Goal: Task Accomplishment & Management: Use online tool/utility

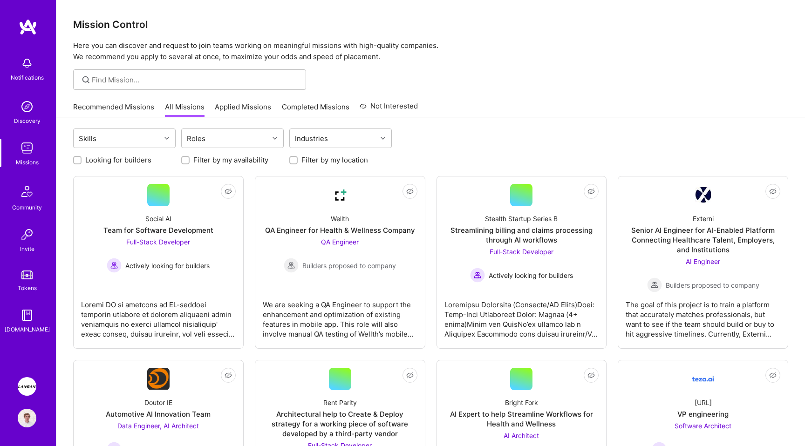
click at [498, 99] on div "Recommended Missions All Missions Applied Missions Completed Missions Not Inter…" at bounding box center [430, 107] width 715 height 20
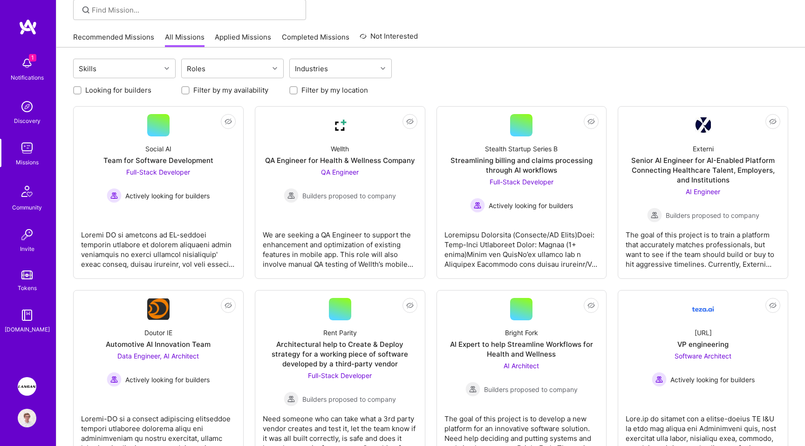
click at [12, 68] on div "1 Notifications" at bounding box center [27, 68] width 58 height 32
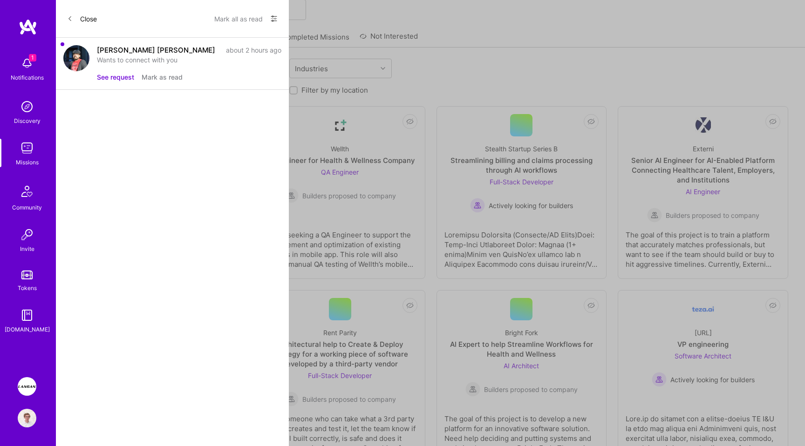
click at [233, 14] on button "Mark all as read" at bounding box center [238, 18] width 48 height 15
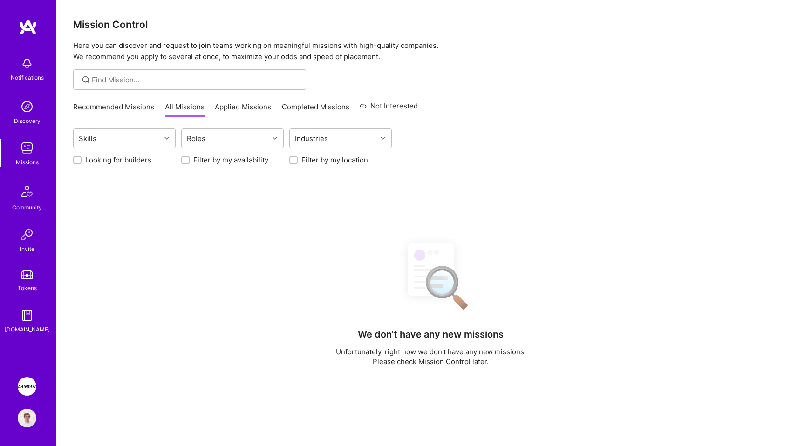
scroll to position [70, 0]
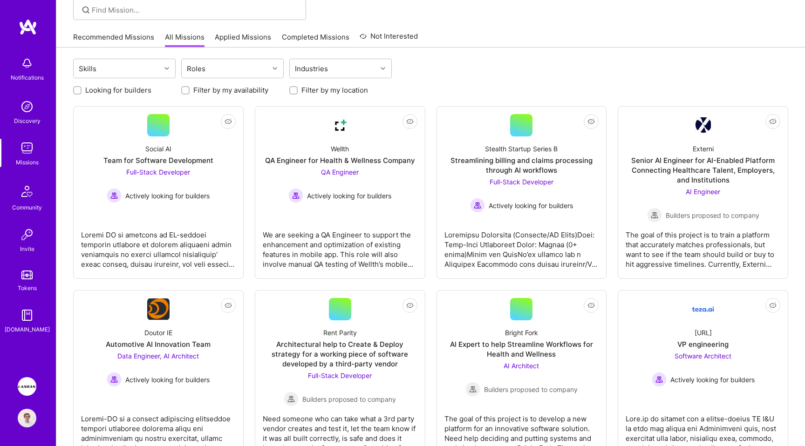
click at [141, 89] on label "Looking for builders" at bounding box center [118, 90] width 66 height 10
click at [82, 89] on input "Looking for builders" at bounding box center [78, 91] width 7 height 7
checkbox input "true"
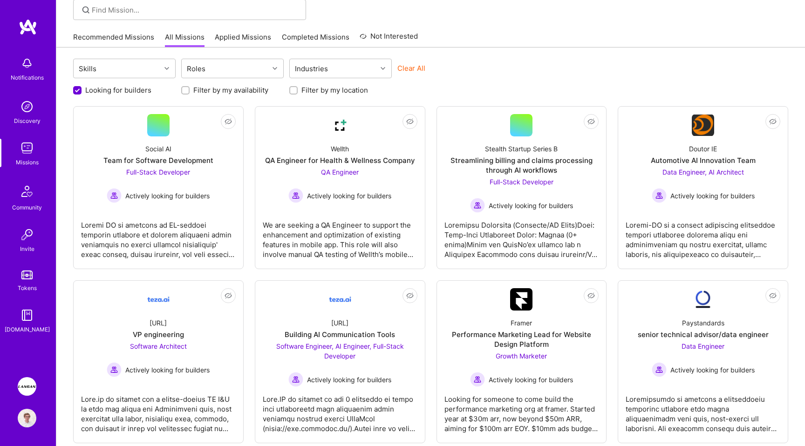
scroll to position [0, 0]
click at [296, 91] on input "Filter by my location" at bounding box center [294, 91] width 7 height 7
checkbox input "true"
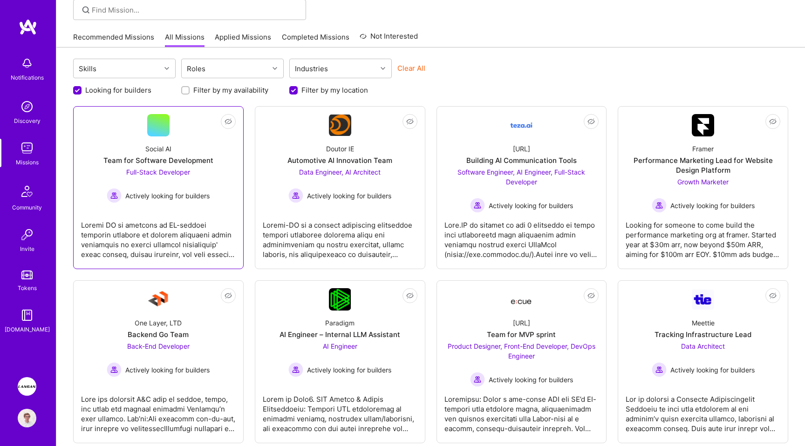
click at [173, 217] on div at bounding box center [158, 236] width 155 height 47
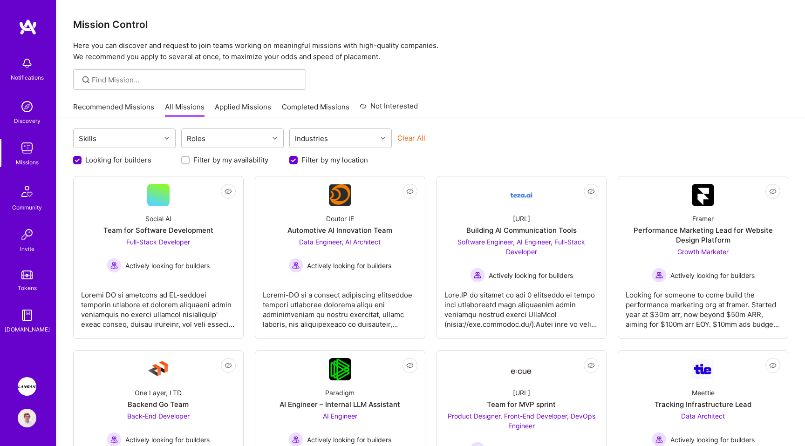
click at [506, 69] on div "Mission Control Here you can discover and request to join teams working on mean…" at bounding box center [430, 442] width 749 height 884
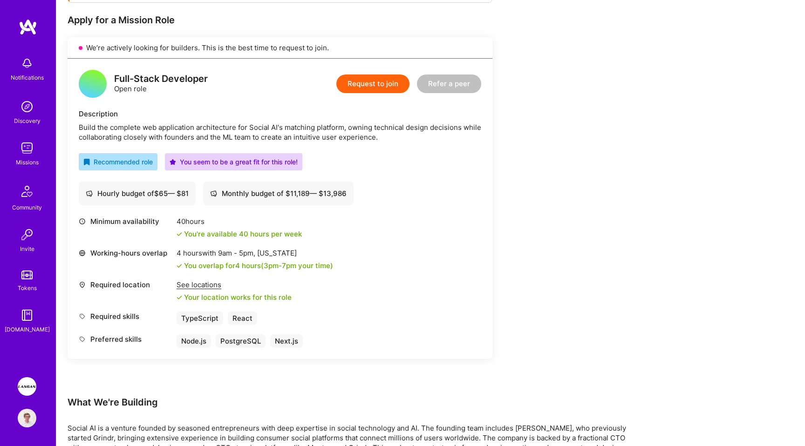
scroll to position [193, 0]
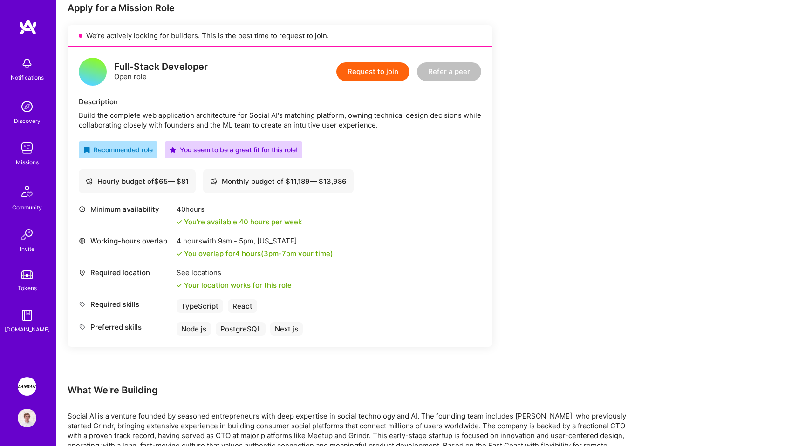
click at [507, 251] on div "Earn tokens for inviting a new [PERSON_NAME] to this mission Do you know the pe…" at bounding box center [347, 268] width 559 height 651
click at [572, 243] on div "Earn tokens for inviting a new [PERSON_NAME] to this mission Do you know the pe…" at bounding box center [347, 268] width 559 height 651
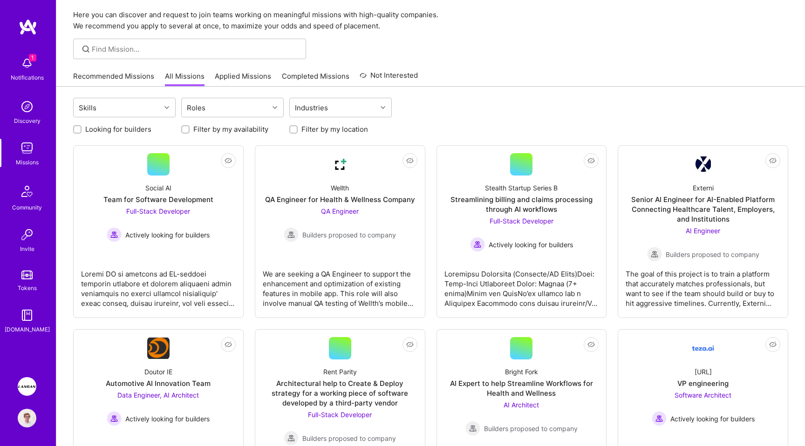
scroll to position [37, 0]
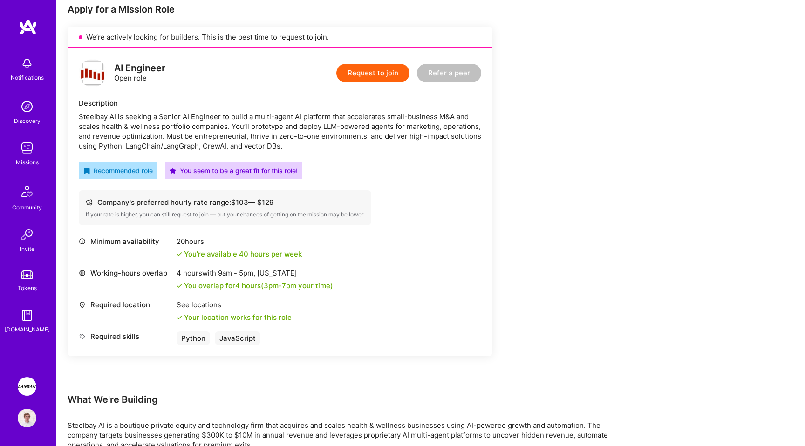
scroll to position [234, 0]
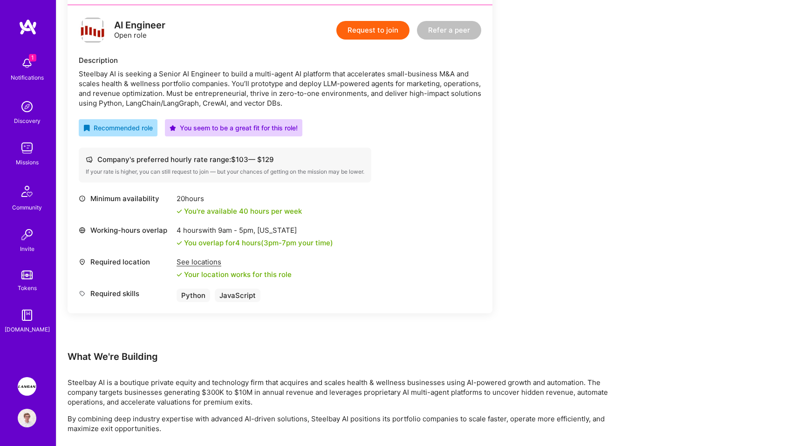
click at [181, 82] on div "Steelbay AI is seeking a Senior AI Engineer to build a multi-agent AI platform …" at bounding box center [280, 88] width 403 height 39
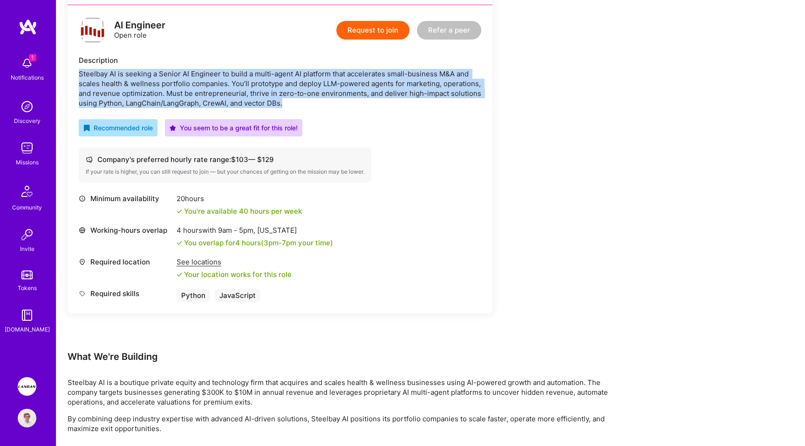
click at [193, 97] on div "Steelbay AI is seeking a Senior AI Engineer to build a multi-agent AI platform …" at bounding box center [280, 88] width 403 height 39
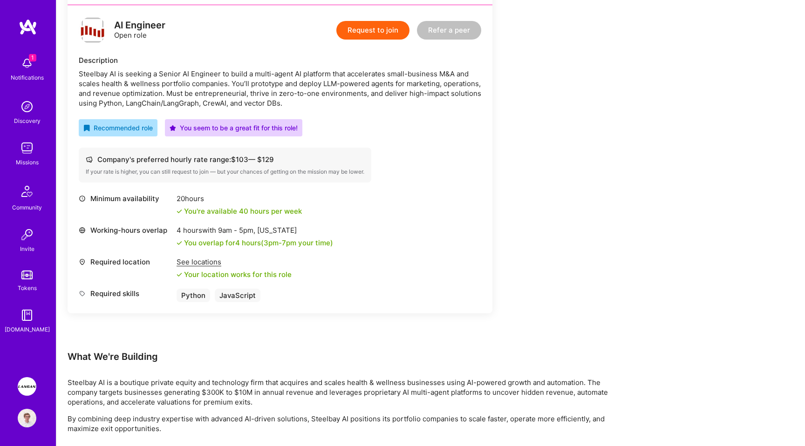
click at [193, 97] on div "Steelbay AI is seeking a Senior AI Engineer to build a multi-agent AI platform …" at bounding box center [280, 88] width 403 height 39
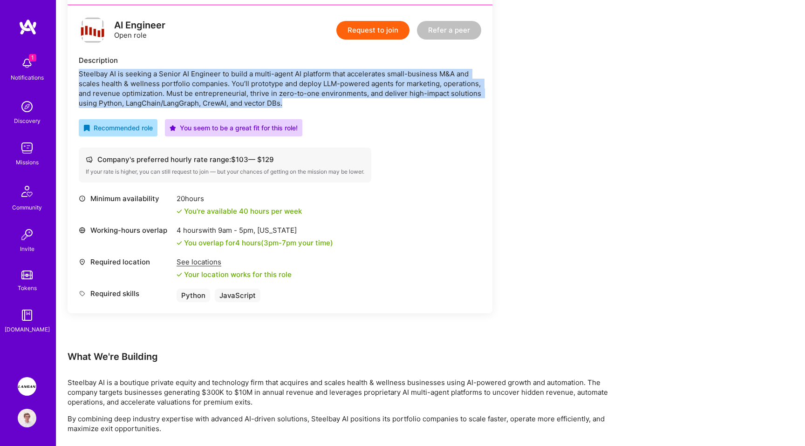
click at [257, 88] on div "Steelbay AI is seeking a Senior AI Engineer to build a multi-agent AI platform …" at bounding box center [280, 88] width 403 height 39
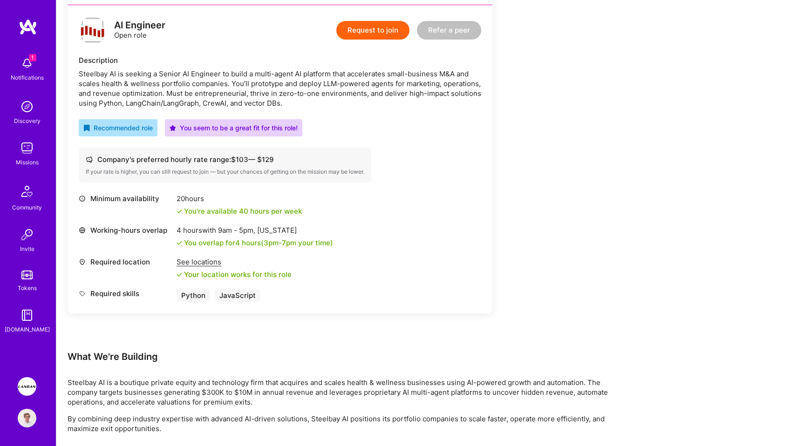
click at [257, 88] on div "Steelbay AI is seeking a Senior AI Engineer to build a multi-agent AI platform …" at bounding box center [280, 88] width 403 height 39
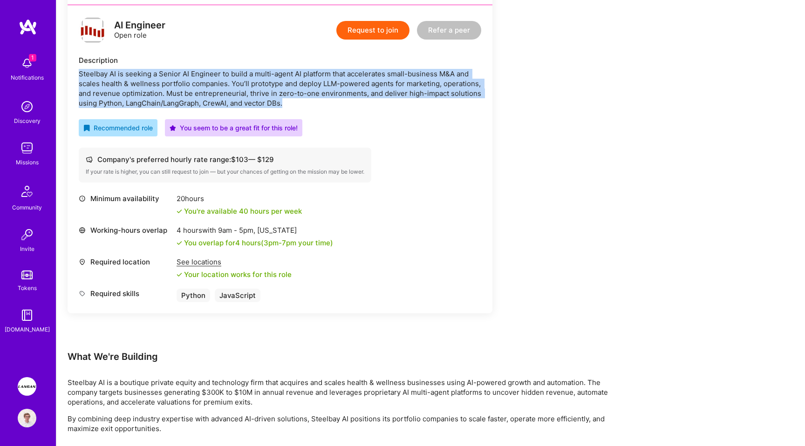
click at [268, 97] on div "Steelbay AI is seeking a Senior AI Engineer to build a multi-agent AI platform …" at bounding box center [280, 88] width 403 height 39
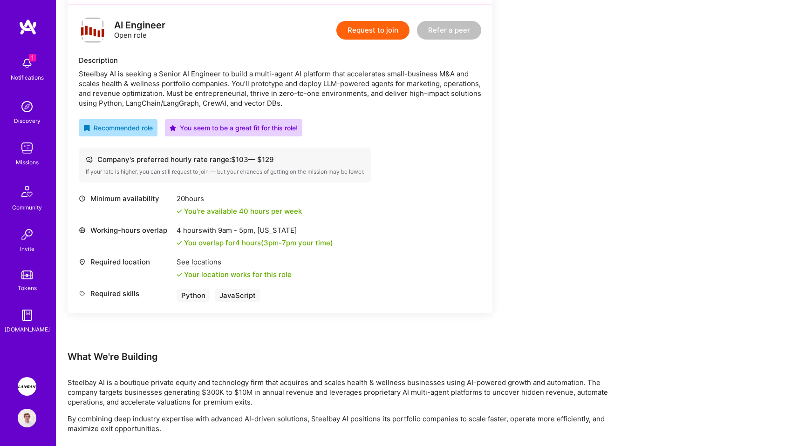
click at [268, 97] on div "Steelbay AI is seeking a Senior AI Engineer to build a multi-agent AI platform …" at bounding box center [280, 88] width 403 height 39
click at [300, 103] on div "Steelbay AI is seeking a Senior AI Engineer to build a multi-agent AI platform …" at bounding box center [280, 88] width 403 height 39
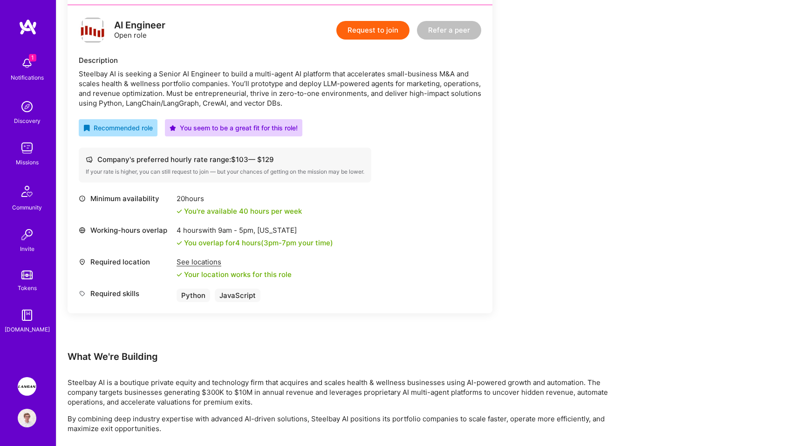
click at [300, 103] on div "Steelbay AI is seeking a Senior AI Engineer to build a multi-agent AI platform …" at bounding box center [280, 88] width 403 height 39
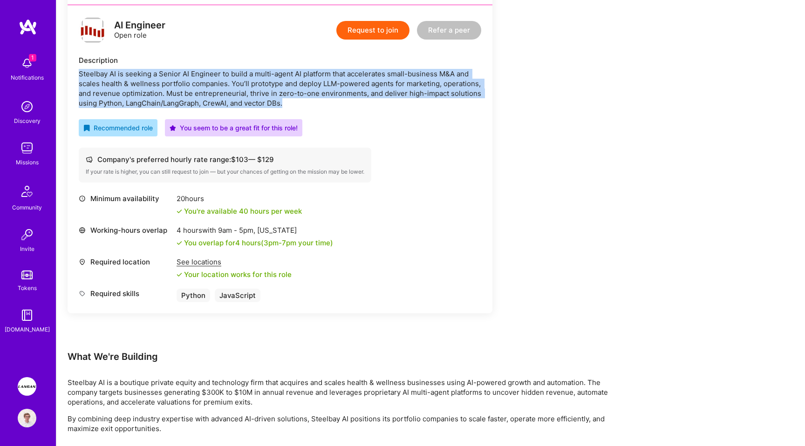
click at [300, 103] on div "Steelbay AI is seeking a Senior AI Engineer to build a multi-agent AI platform …" at bounding box center [280, 88] width 403 height 39
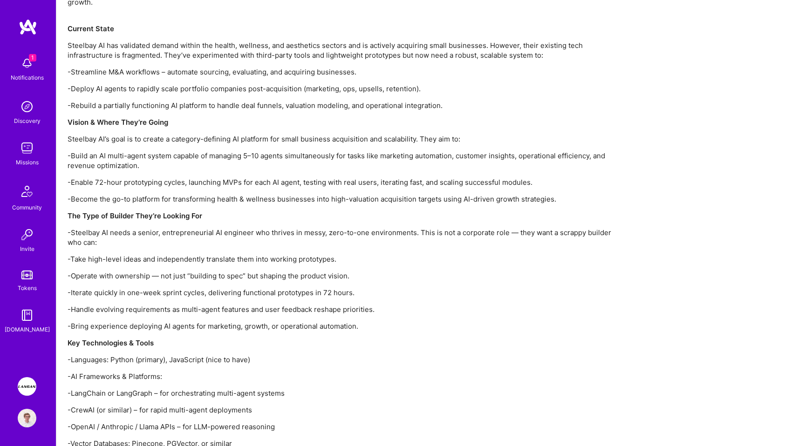
scroll to position [905, 0]
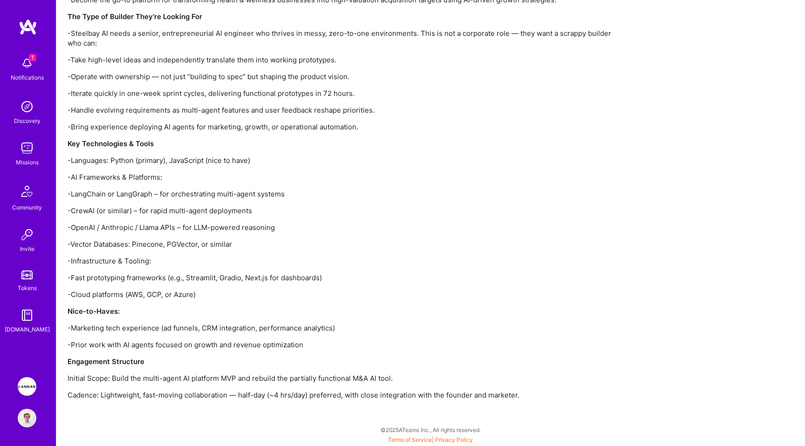
click at [34, 72] on img at bounding box center [27, 63] width 19 height 19
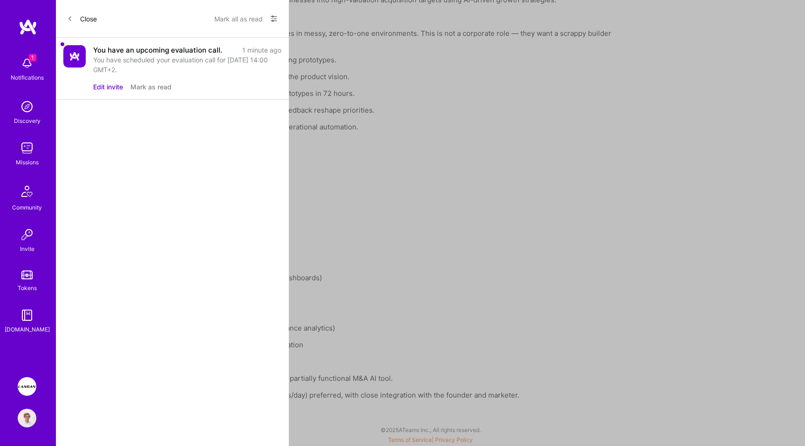
click at [229, 18] on button "Mark all as read" at bounding box center [238, 18] width 48 height 15
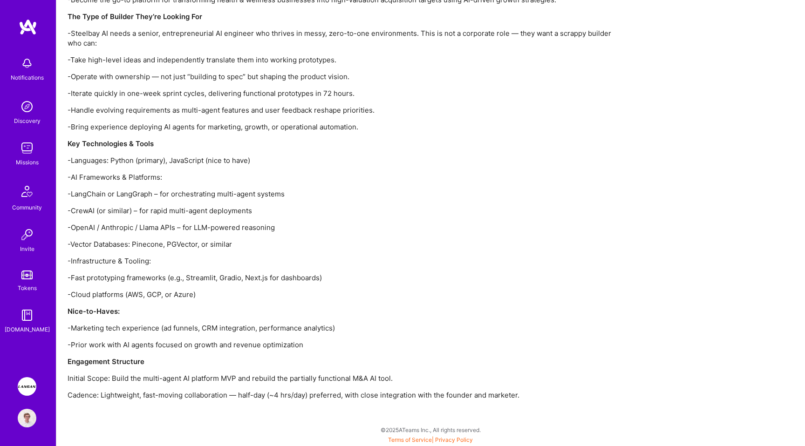
click at [29, 385] on img at bounding box center [27, 386] width 19 height 19
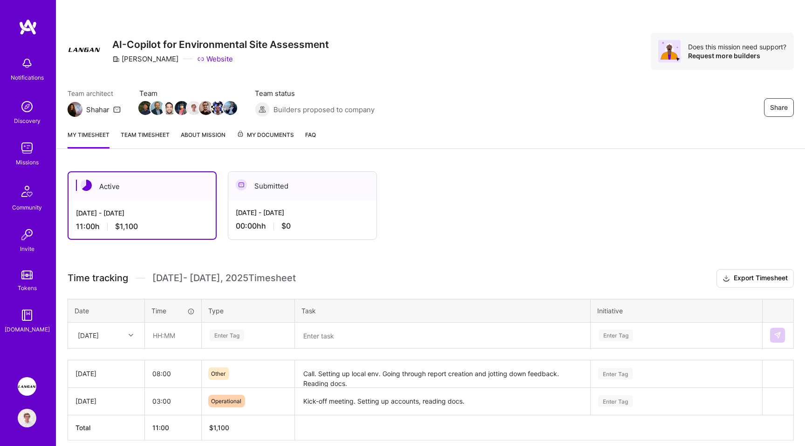
click at [158, 133] on link "Team timesheet" at bounding box center [145, 139] width 49 height 19
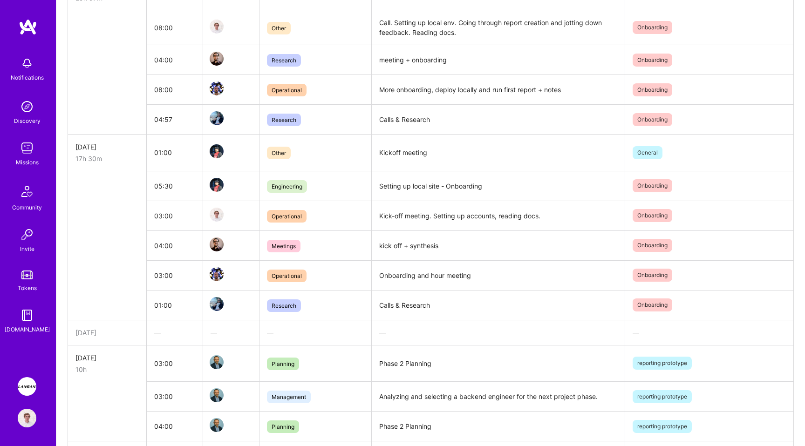
scroll to position [549, 0]
